Goal: Download file/media

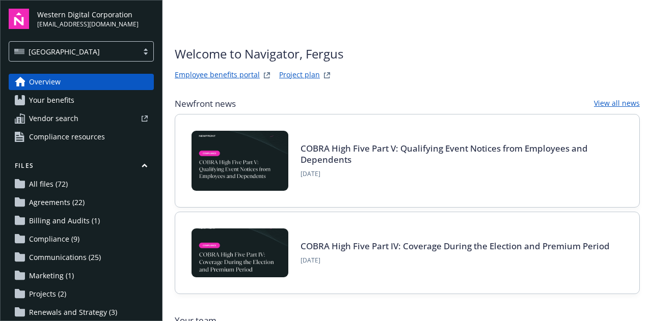
click at [73, 209] on span "Agreements (22)" at bounding box center [56, 202] width 55 height 16
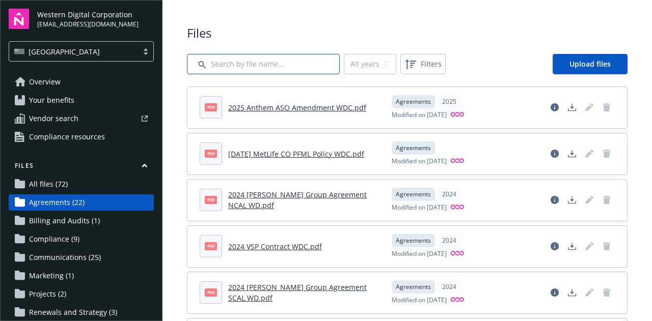
click at [260, 67] on input "Search by file name..." at bounding box center [263, 64] width 153 height 20
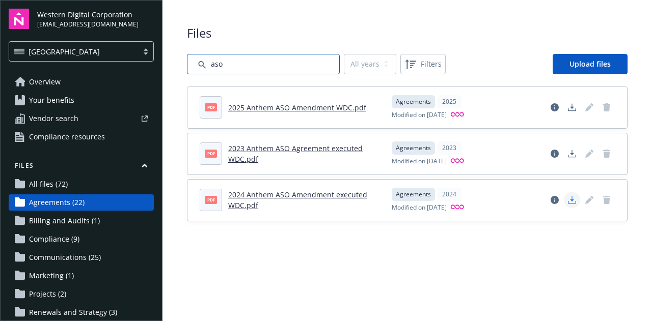
type input "aso"
click at [573, 206] on link "Download document" at bounding box center [572, 200] width 16 height 16
click at [350, 191] on link "2024 Anthem ASO Amendment executed WDC.pdf" at bounding box center [297, 200] width 139 height 20
